Goal: Find specific page/section

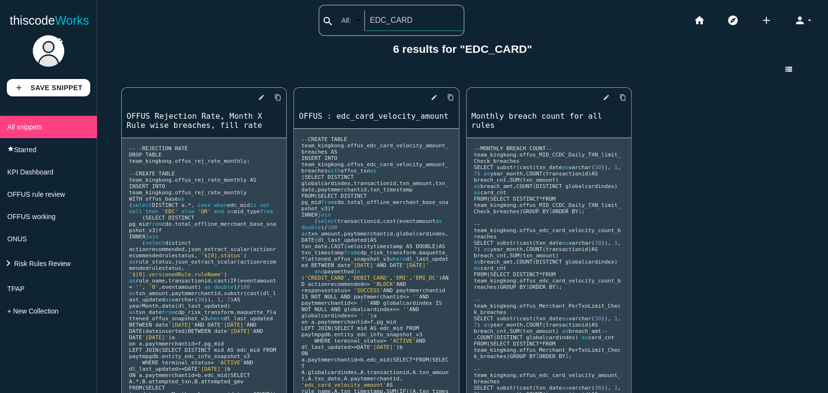
drag, startPoint x: 380, startPoint y: 22, endPoint x: 307, endPoint y: 17, distance: 72.9
click at [307, 17] on div "thiscodeworks search All: All: Code: Title: Tag: All: Code: Title: Tag: EDC_CAR…" at bounding box center [414, 20] width 828 height 31
type input "_"
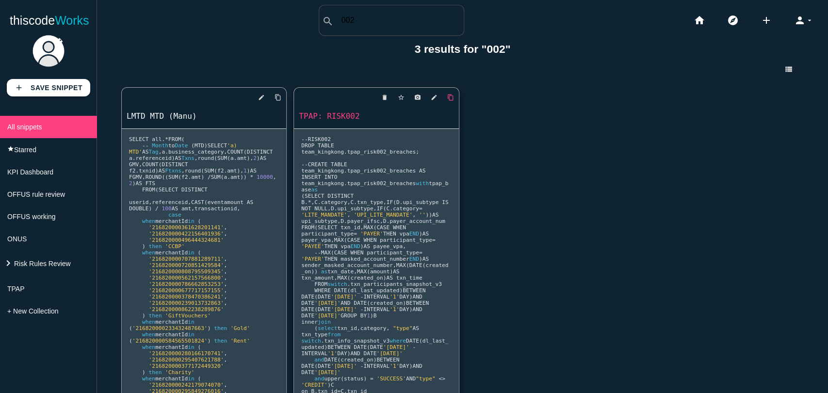
click at [281, 98] on icon "content_copy" at bounding box center [277, 97] width 7 height 17
drag, startPoint x: 362, startPoint y: 30, endPoint x: 330, endPoint y: 25, distance: 32.4
click at [330, 25] on div "search All: All: Code: Title: Tag: All: Code: Title: Tag: 002" at bounding box center [391, 20] width 145 height 31
type input "0"
type input "201"
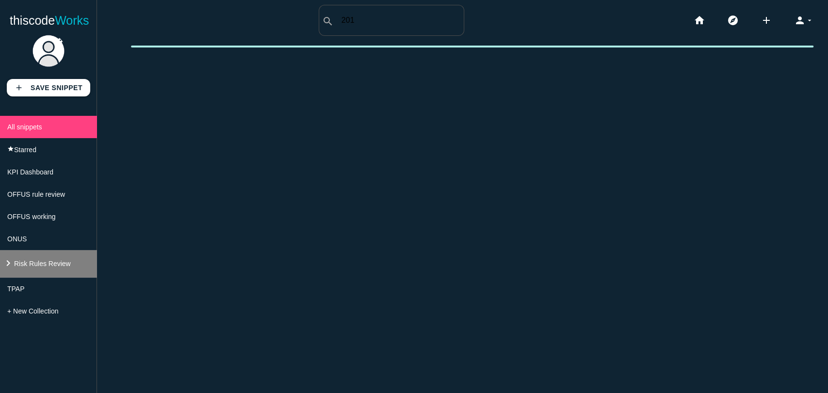
click at [55, 276] on li "keyboard_arrow_right Risk Rules Review" at bounding box center [48, 264] width 97 height 28
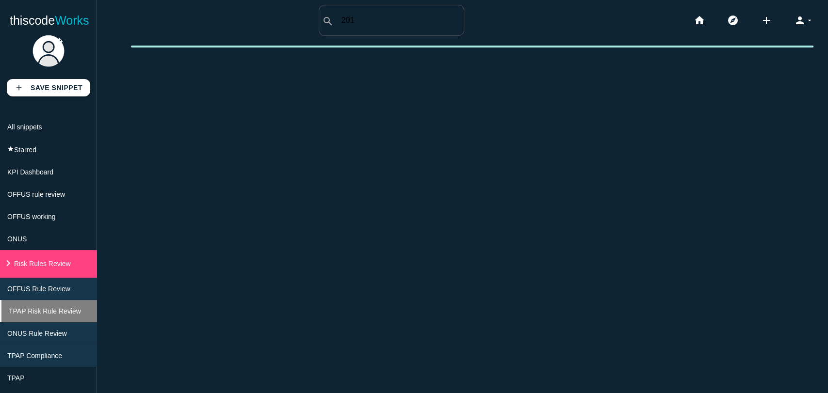
click at [36, 312] on li "TPAP Risk Rule Review" at bounding box center [48, 311] width 97 height 22
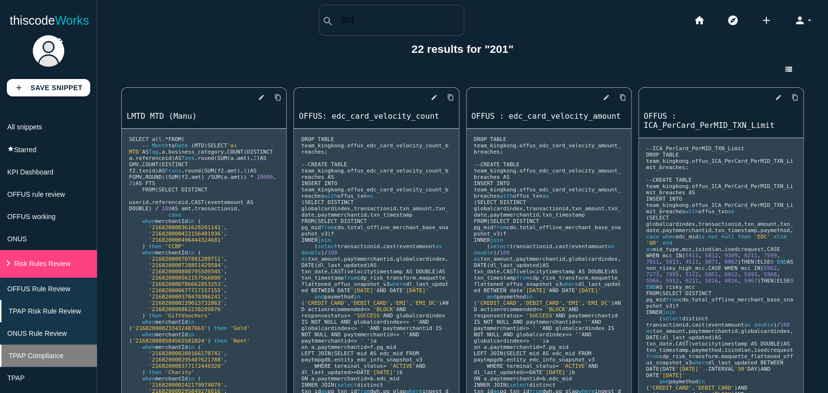
click at [29, 362] on li "TPAP Compliance" at bounding box center [48, 356] width 97 height 22
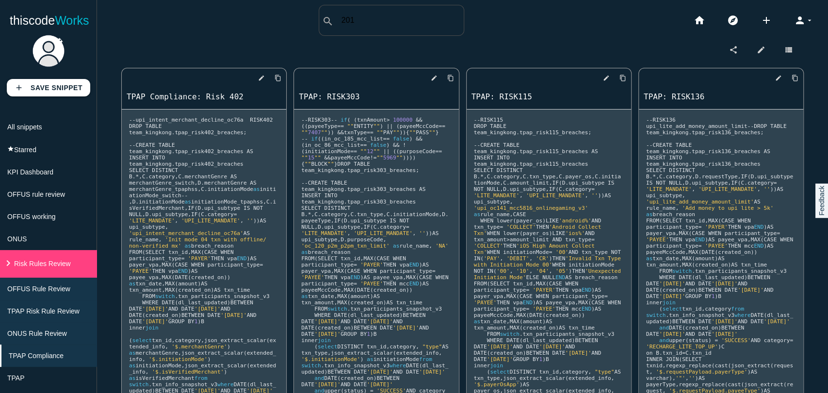
scroll to position [944, 0]
